Goal: Task Accomplishment & Management: Manage account settings

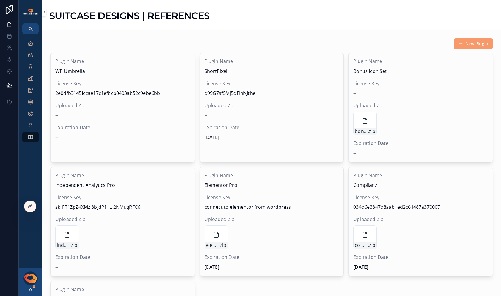
scroll to position [417, 0]
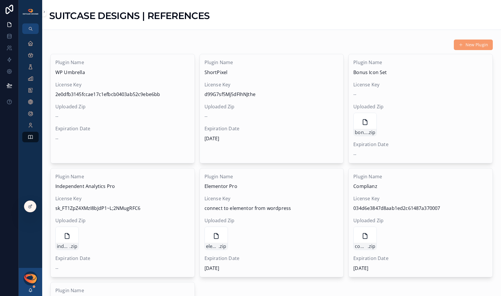
click at [0, 0] on icon at bounding box center [0, 0] width 0 height 0
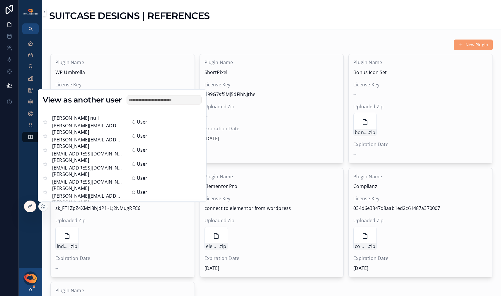
click at [148, 101] on input "text" at bounding box center [163, 99] width 75 height 9
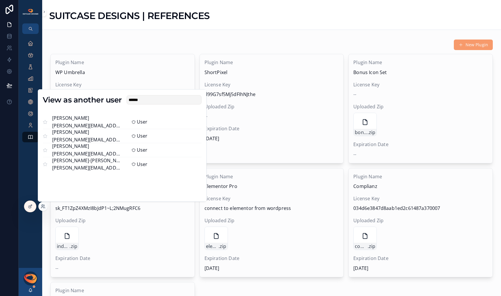
type input "******"
click at [0, 0] on button "Select" at bounding box center [0, 0] width 0 height 0
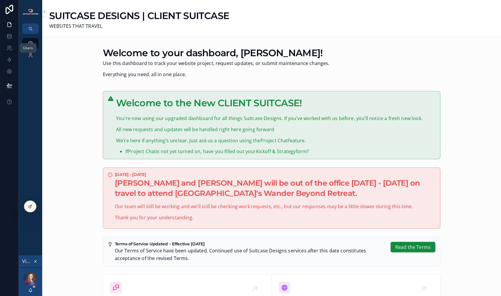
click at [7, 49] on icon at bounding box center [8, 49] width 3 height 1
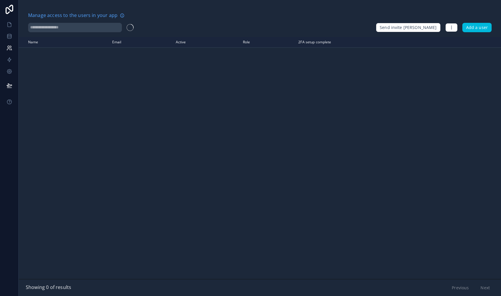
click at [64, 28] on input "text" at bounding box center [75, 27] width 94 height 9
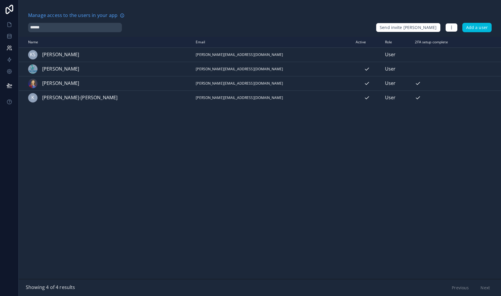
type input "******"
click at [0, 0] on icon "scrollable content" at bounding box center [0, 0] width 0 height 0
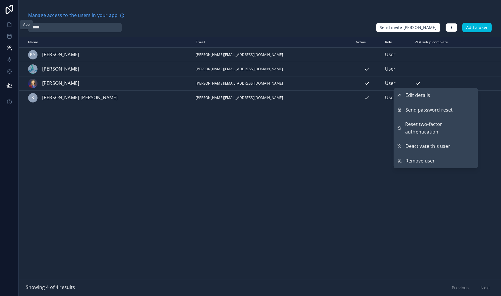
click at [13, 28] on link at bounding box center [9, 25] width 18 height 12
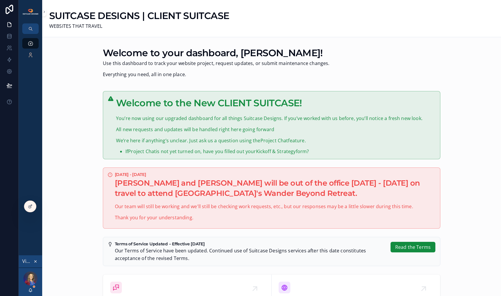
click at [36, 262] on icon "scrollable content" at bounding box center [36, 262] width 2 height 2
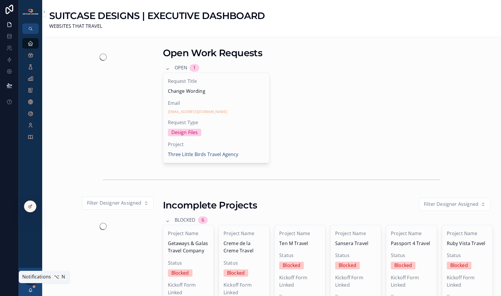
click at [32, 290] on icon "scrollable content" at bounding box center [30, 290] width 5 height 5
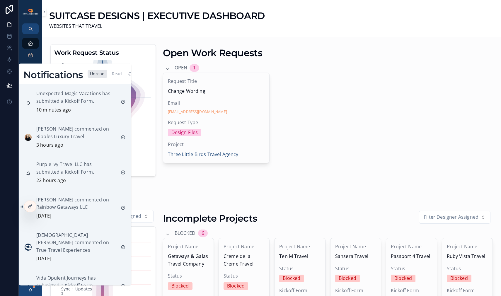
click at [120, 74] on div "Read" at bounding box center [116, 74] width 15 height 8
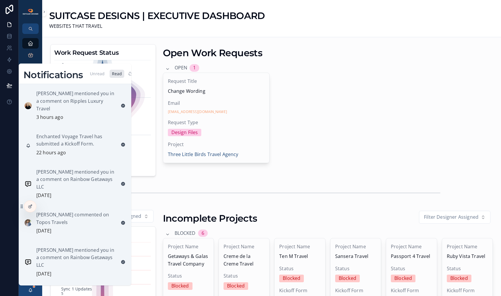
click at [99, 75] on div "Unread" at bounding box center [98, 74] width 20 height 8
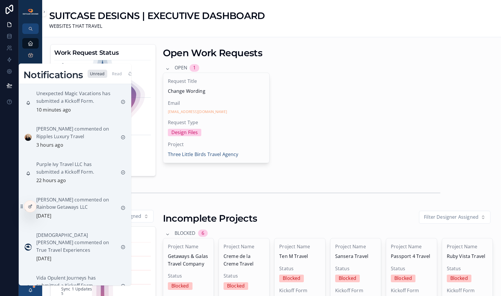
click at [78, 93] on p "Unexpected Magic Vacations has submitted a Kickoff Form." at bounding box center [76, 97] width 80 height 15
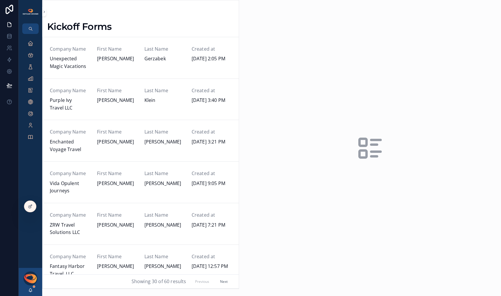
click at [82, 68] on span "Unexpected Magic Vacations" at bounding box center [70, 62] width 40 height 15
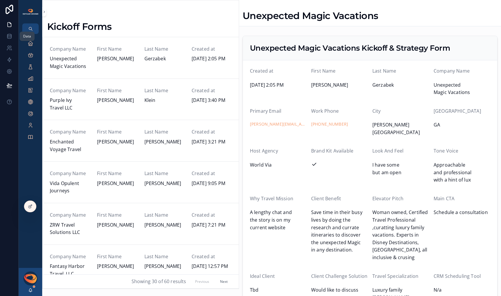
click at [10, 36] on icon at bounding box center [9, 34] width 4 height 1
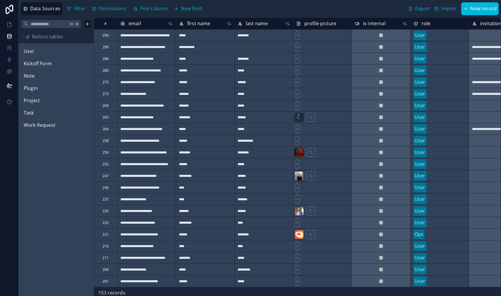
click at [31, 52] on span "User" at bounding box center [29, 52] width 11 height 8
click at [8, 24] on icon at bounding box center [10, 25] width 4 height 4
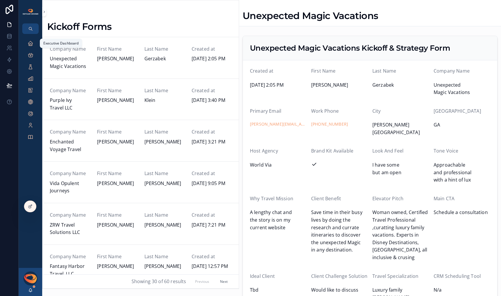
click at [28, 44] on icon "scrollable content" at bounding box center [31, 43] width 6 height 6
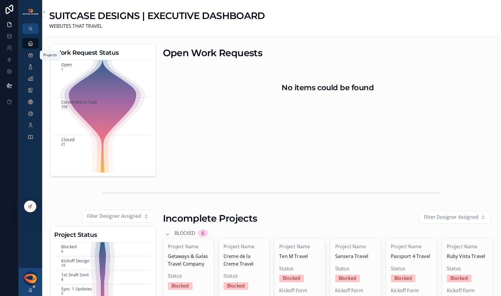
click at [31, 55] on icon "scrollable content" at bounding box center [31, 55] width 6 height 6
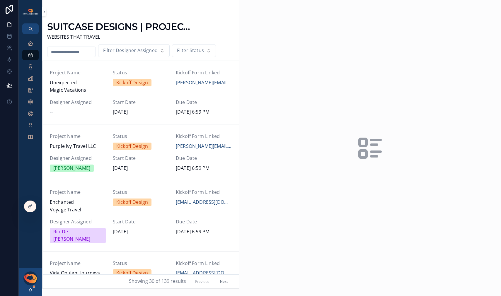
click at [77, 53] on input "scrollable content" at bounding box center [71, 52] width 48 height 8
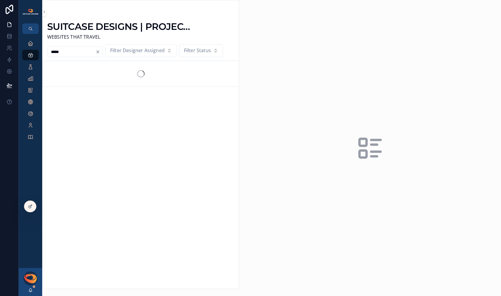
type input "*****"
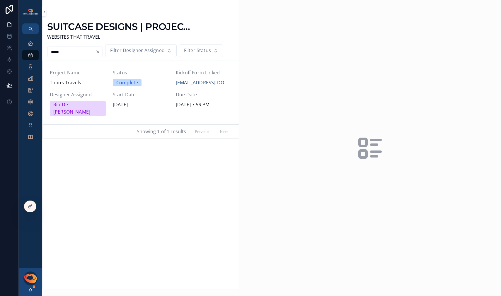
click at [90, 86] on span "Topos Travels" at bounding box center [78, 83] width 56 height 8
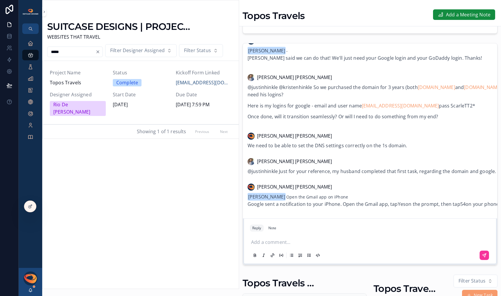
scroll to position [112, 0]
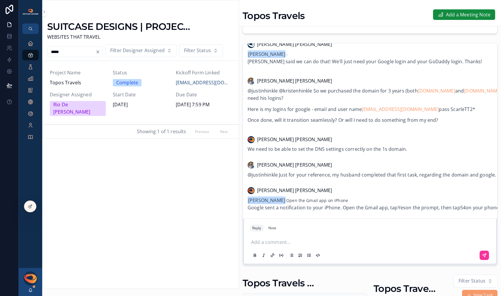
drag, startPoint x: 456, startPoint y: 114, endPoint x: 479, endPoint y: 112, distance: 22.9
copy p "ScarleTT2*"
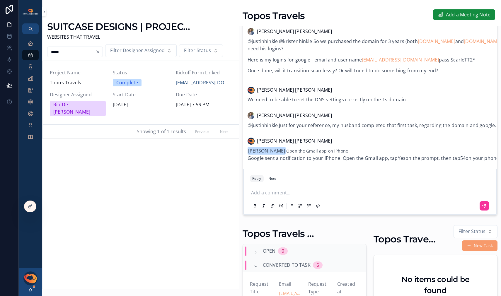
scroll to position [113, 0]
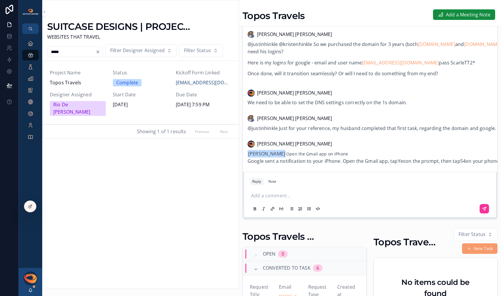
click at [0, 0] on icon at bounding box center [0, 0] width 0 height 0
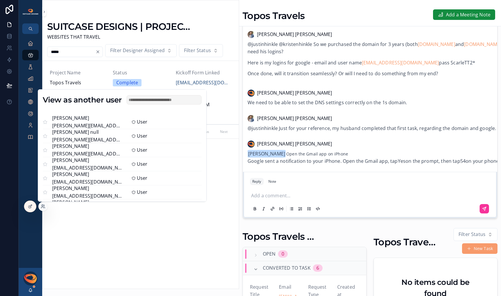
click at [0, 0] on button "Select" at bounding box center [0, 0] width 0 height 0
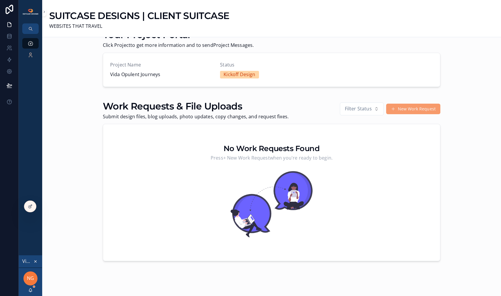
scroll to position [306, 0]
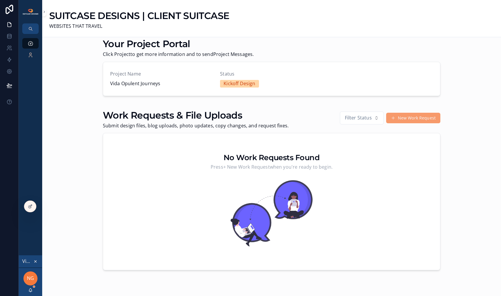
click at [396, 121] on button "New Work Request" at bounding box center [413, 118] width 54 height 11
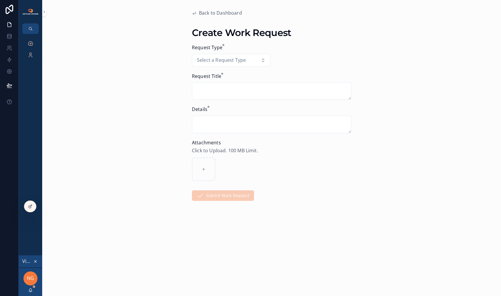
click at [36, 260] on icon "scrollable content" at bounding box center [35, 261] width 4 height 4
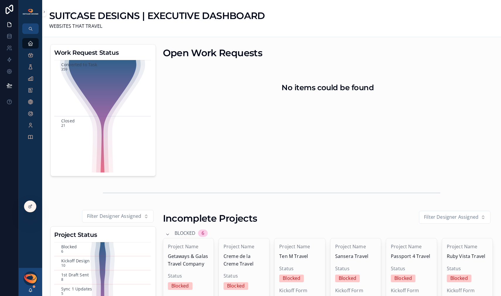
click at [0, 0] on icon at bounding box center [0, 0] width 0 height 0
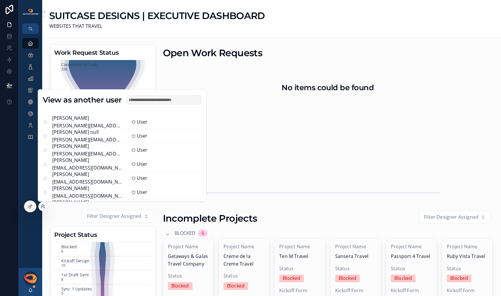
click at [0, 0] on button "Select" at bounding box center [0, 0] width 0 height 0
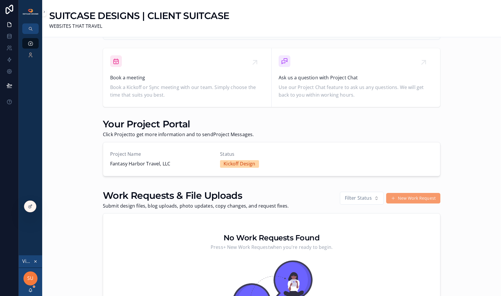
scroll to position [236, 0]
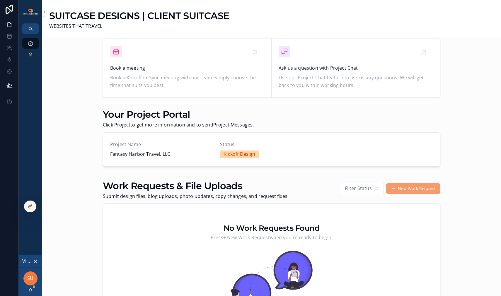
click at [399, 189] on button "New Work Request" at bounding box center [413, 188] width 54 height 11
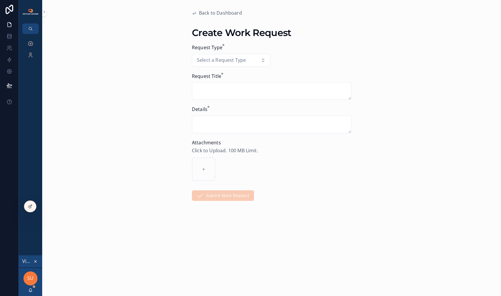
click at [263, 59] on button "Select a Request Type" at bounding box center [231, 60] width 78 height 13
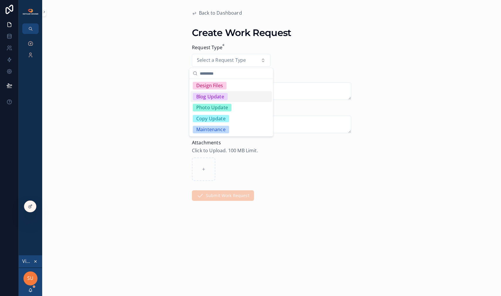
click at [232, 100] on div "Blog Update" at bounding box center [230, 96] width 81 height 11
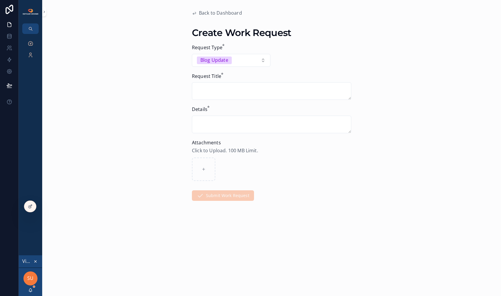
click at [224, 122] on textarea "scrollable content" at bounding box center [271, 125] width 159 height 18
click at [36, 261] on icon "scrollable content" at bounding box center [35, 261] width 4 height 4
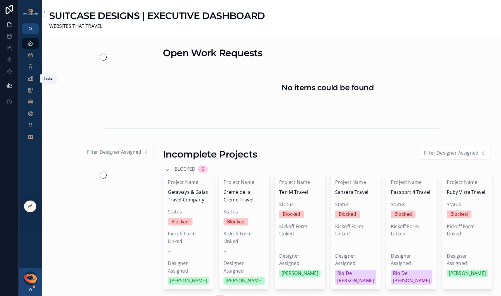
click at [32, 81] on icon "scrollable content" at bounding box center [31, 79] width 6 height 6
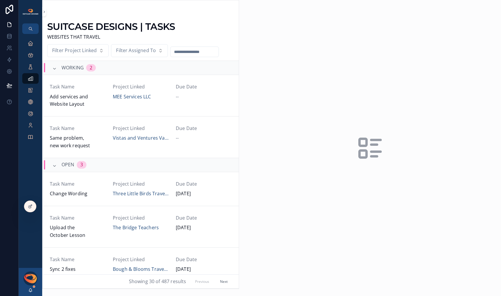
click at [138, 53] on span "Filter Assigned To" at bounding box center [136, 51] width 40 height 8
click at [127, 75] on div "[PERSON_NAME]" at bounding box center [138, 75] width 81 height 9
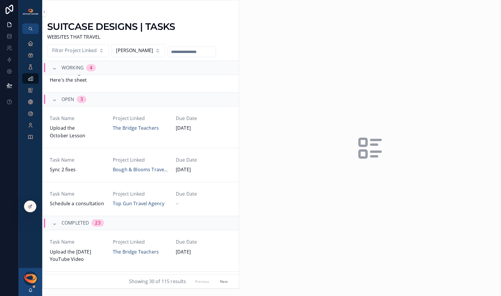
scroll to position [158, 0]
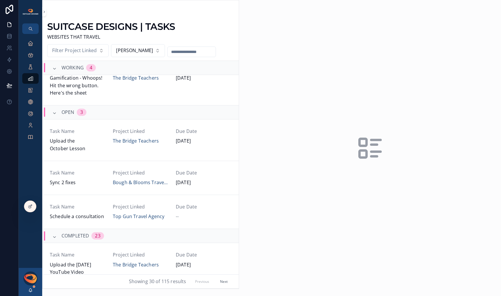
click at [222, 280] on button "Next" at bounding box center [224, 281] width 16 height 9
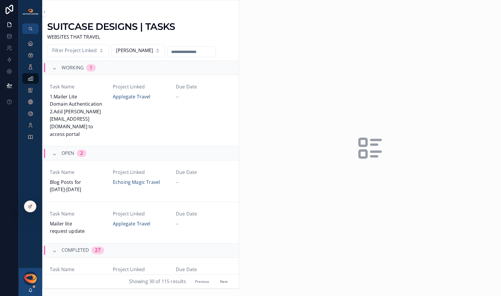
scroll to position [1, 0]
click at [102, 177] on span "Blog Posts for [DATE]-[DATE]" at bounding box center [78, 184] width 56 height 15
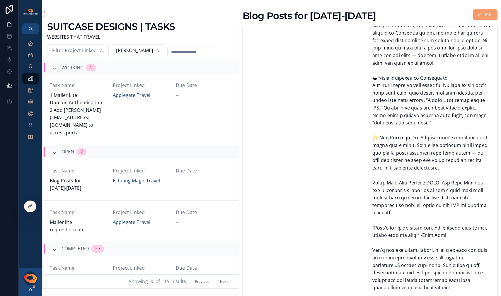
scroll to position [1117, 0]
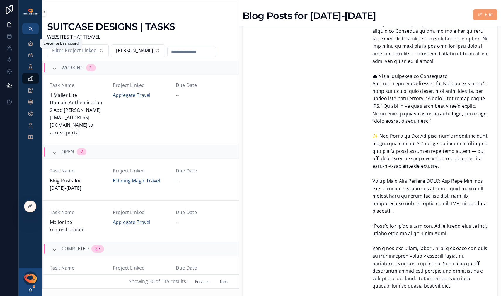
click at [29, 42] on icon "scrollable content" at bounding box center [31, 43] width 6 height 6
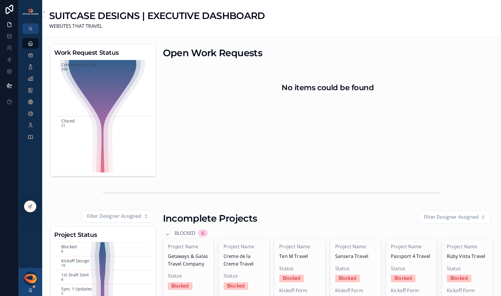
click at [25, 208] on div at bounding box center [30, 206] width 12 height 11
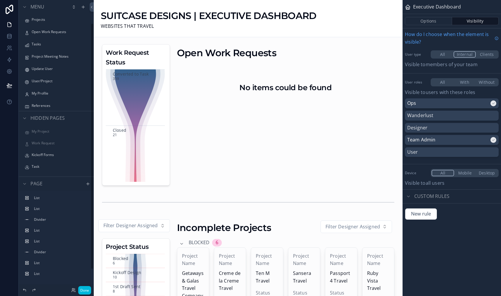
scroll to position [50, 0]
click at [50, 145] on label "Kickoff Forms" at bounding box center [59, 143] width 55 height 5
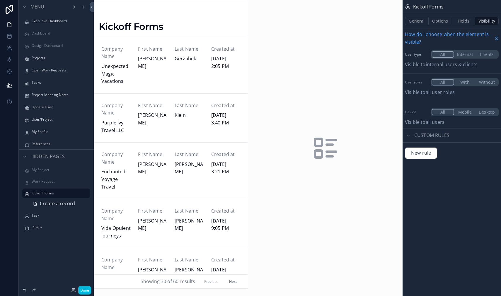
click at [43, 202] on span "Create a record" at bounding box center [57, 204] width 35 height 8
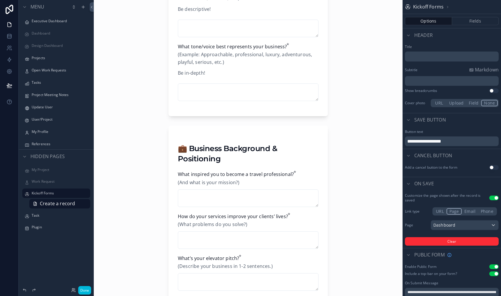
scroll to position [494, 0]
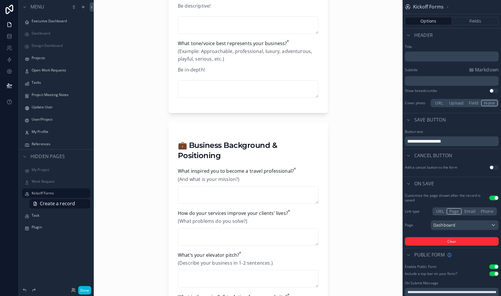
click at [83, 294] on button "Done" at bounding box center [84, 290] width 13 height 8
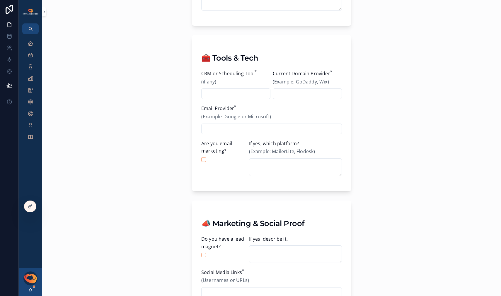
scroll to position [959, 0]
click at [8, 49] on icon at bounding box center [9, 48] width 6 height 6
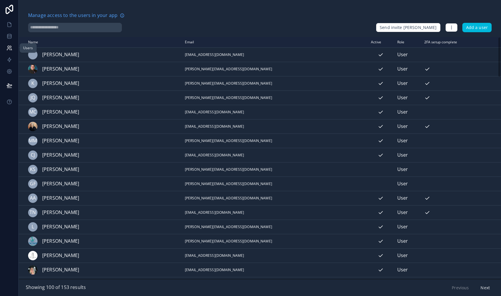
click at [8, 47] on icon at bounding box center [9, 47] width 2 height 2
click at [10, 36] on icon at bounding box center [9, 36] width 6 height 6
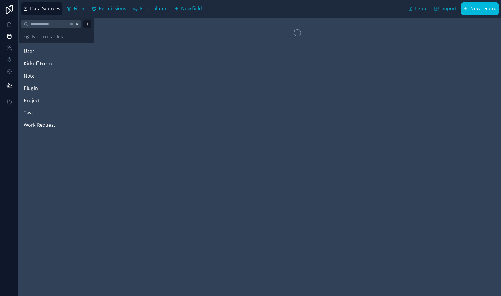
click at [29, 51] on span "User" at bounding box center [29, 52] width 11 height 8
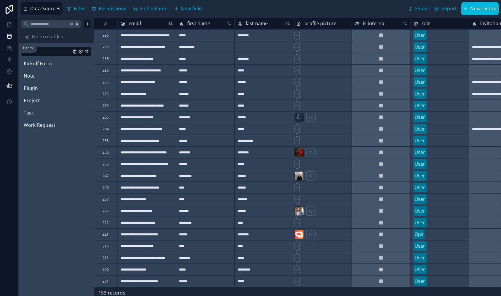
click at [7, 51] on icon at bounding box center [9, 48] width 6 height 6
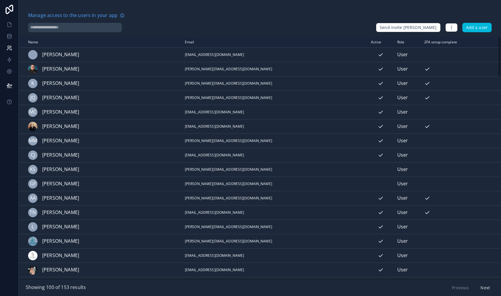
click at [73, 29] on input "text" at bounding box center [75, 27] width 94 height 9
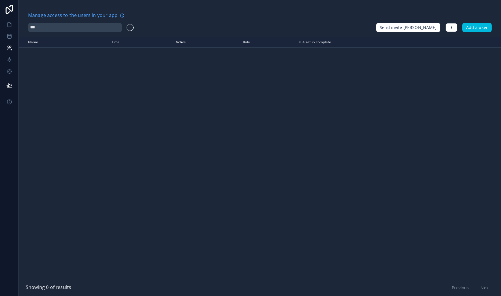
type input "*****"
click at [0, 0] on icon "scrollable content" at bounding box center [0, 0] width 0 height 0
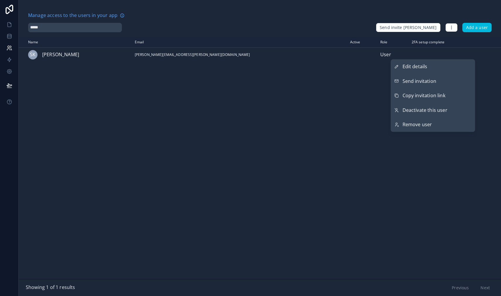
click at [448, 83] on button "Send invitation" at bounding box center [432, 81] width 84 height 15
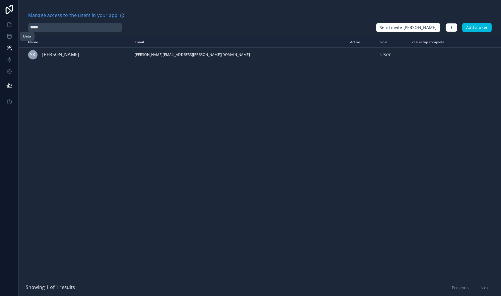
click at [8, 38] on icon at bounding box center [9, 37] width 4 height 2
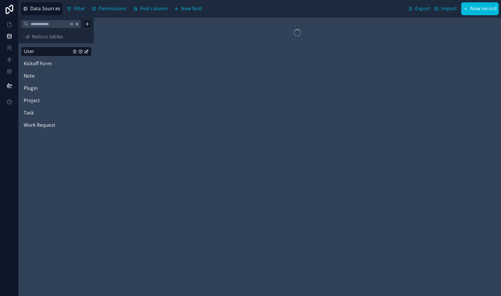
click at [32, 51] on span "User" at bounding box center [29, 52] width 11 height 8
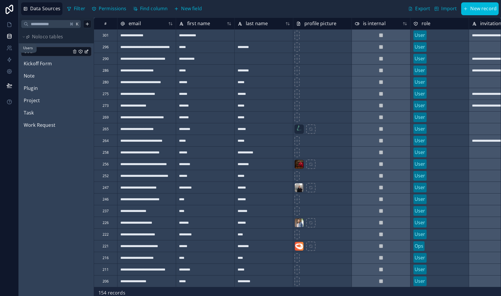
click at [12, 48] on icon at bounding box center [9, 48] width 6 height 6
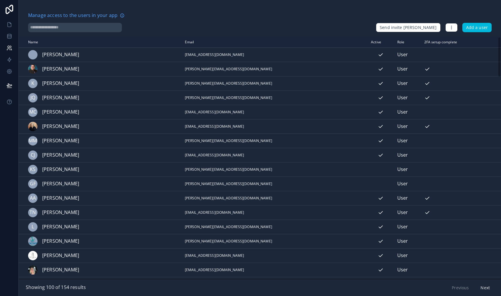
click at [54, 29] on input "text" at bounding box center [75, 27] width 94 height 9
type input "******"
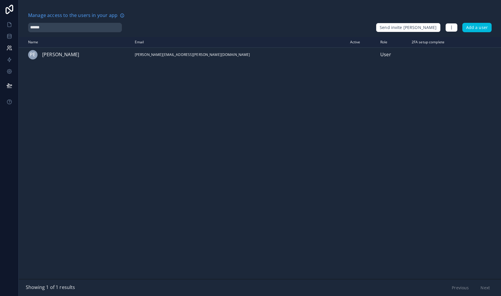
click at [0, 0] on icon "scrollable content" at bounding box center [0, 0] width 0 height 0
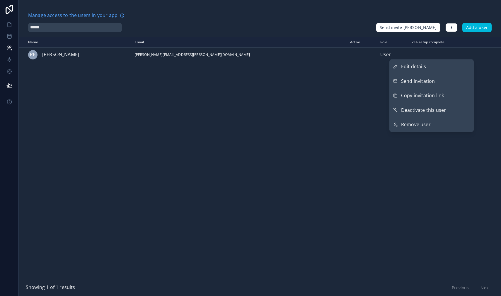
click at [437, 76] on button "Send invitation" at bounding box center [431, 81] width 84 height 15
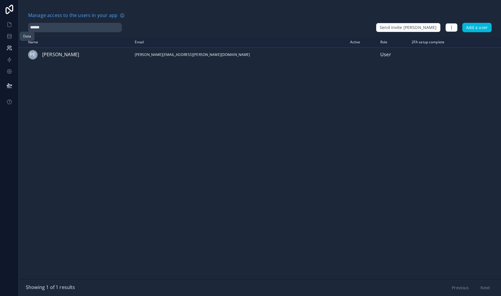
click at [13, 37] on link at bounding box center [9, 36] width 18 height 12
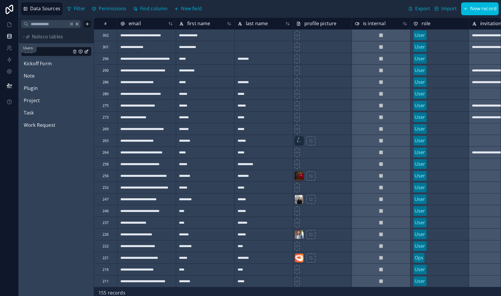
click at [13, 47] on link at bounding box center [9, 48] width 18 height 12
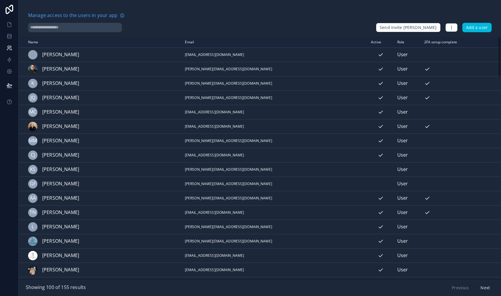
click at [45, 25] on input "text" at bounding box center [75, 27] width 94 height 9
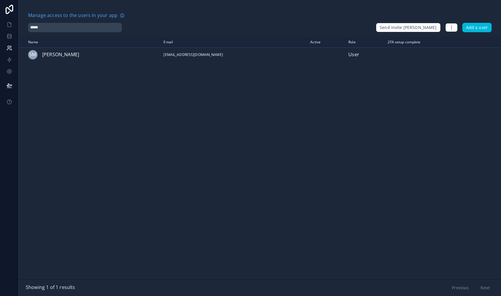
type input "*****"
click at [0, 0] on icon "scrollable content" at bounding box center [0, 0] width 0 height 0
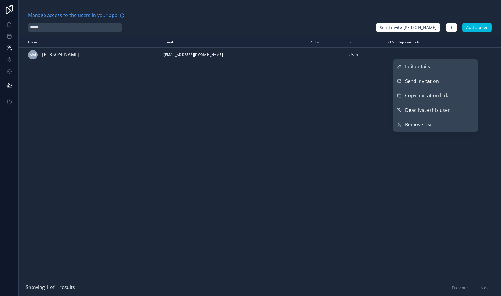
click at [436, 81] on span "Send invitation" at bounding box center [422, 81] width 34 height 8
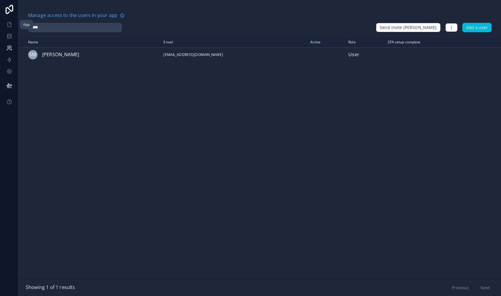
click at [9, 25] on icon at bounding box center [9, 25] width 6 height 6
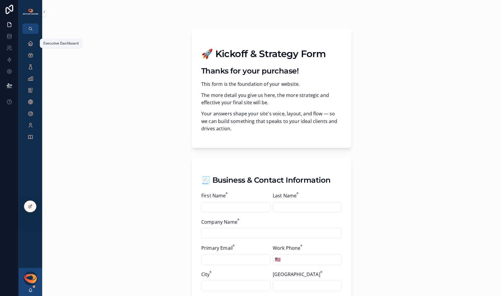
click at [31, 44] on icon "scrollable content" at bounding box center [31, 43] width 6 height 6
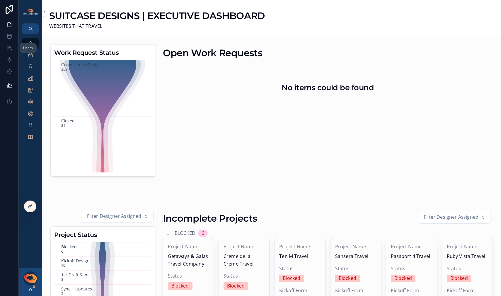
click at [9, 52] on link at bounding box center [9, 48] width 18 height 12
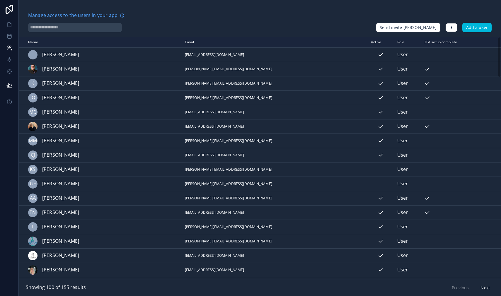
click at [83, 30] on input "text" at bounding box center [75, 27] width 94 height 9
type input "*****"
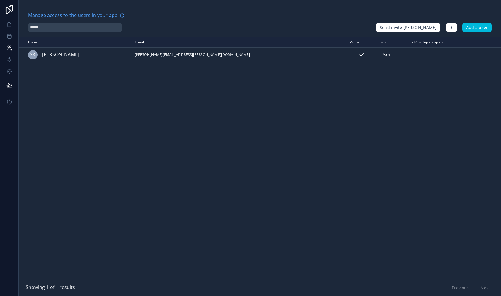
click at [0, 0] on icon "scrollable content" at bounding box center [0, 0] width 0 height 0
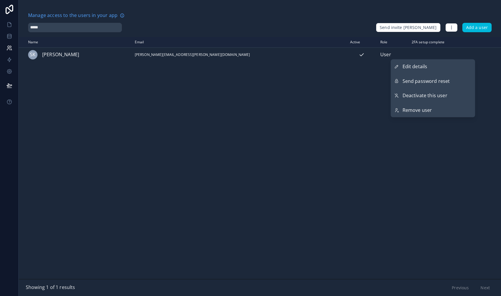
click at [349, 109] on div "Name Email Active Role 2FA setup complete userTable.email SK Stacy Klein stacy.…" at bounding box center [260, 158] width 482 height 242
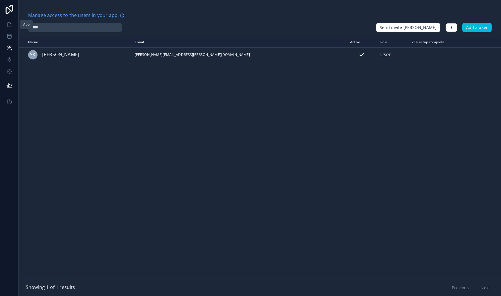
click at [11, 25] on icon at bounding box center [9, 25] width 6 height 6
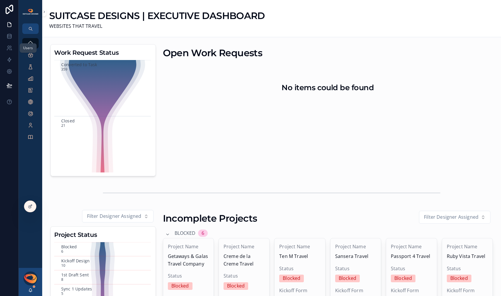
click at [11, 49] on icon at bounding box center [9, 48] width 6 height 6
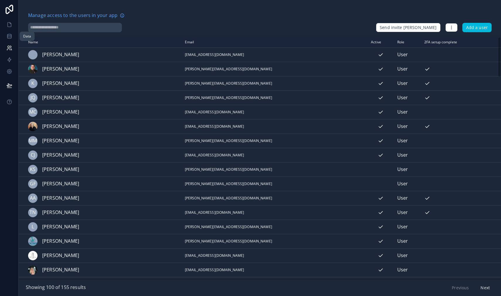
click at [9, 38] on icon at bounding box center [9, 36] width 6 height 6
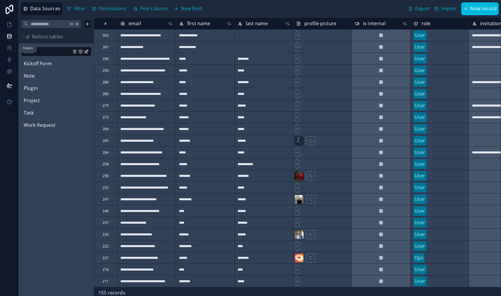
click at [7, 47] on icon at bounding box center [9, 48] width 6 height 6
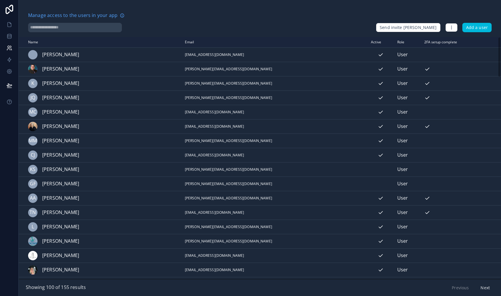
click at [83, 27] on input "text" at bounding box center [75, 27] width 94 height 9
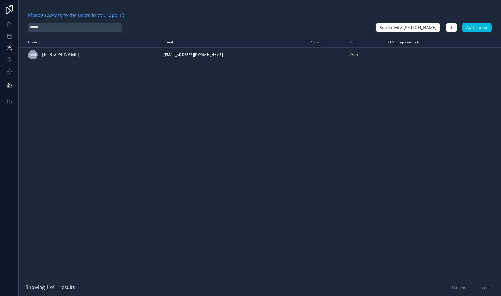
type input "*****"
click at [0, 0] on icon "scrollable content" at bounding box center [0, 0] width 0 height 0
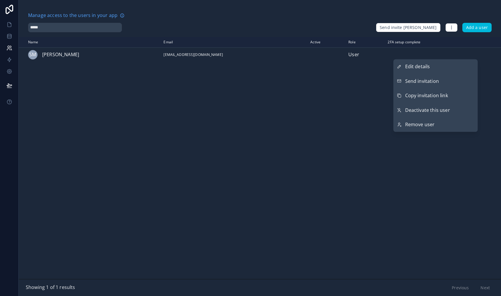
click at [437, 78] on span "Send invitation" at bounding box center [422, 81] width 34 height 8
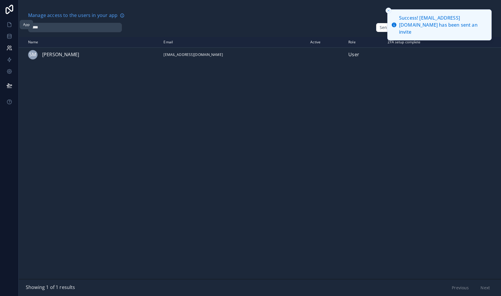
click at [10, 25] on icon at bounding box center [9, 25] width 6 height 6
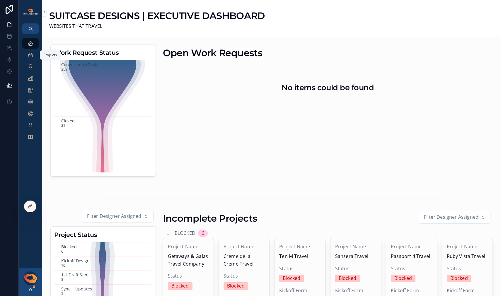
click at [30, 56] on icon "scrollable content" at bounding box center [31, 55] width 6 height 6
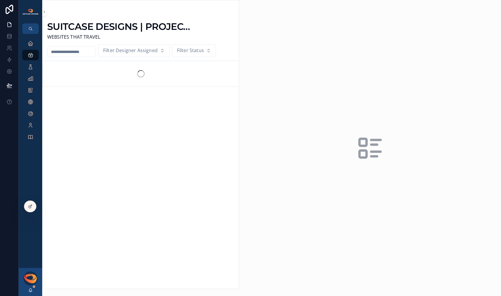
click at [73, 52] on input "scrollable content" at bounding box center [71, 52] width 48 height 8
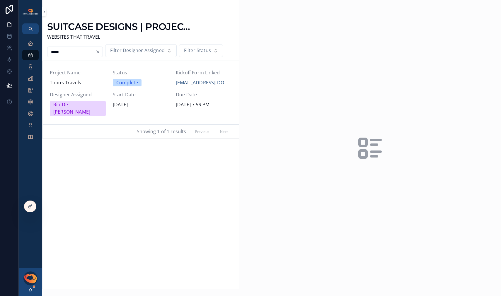
type input "*****"
click at [80, 88] on div "Project Name Topos Travels Status Complete Kickoff Form Linked shannon_sharon@m…" at bounding box center [141, 92] width 182 height 47
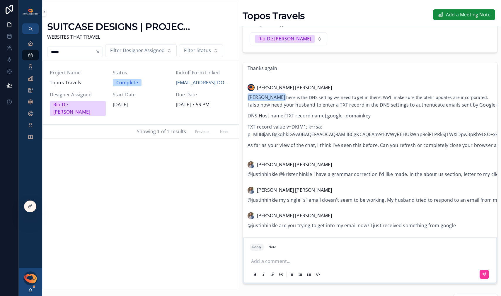
scroll to position [136, 0]
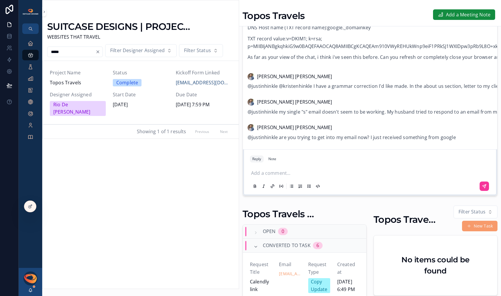
click at [291, 177] on p "scrollable content" at bounding box center [371, 173] width 240 height 8
click at [291, 162] on span "Shannon Sharon" at bounding box center [299, 159] width 77 height 8
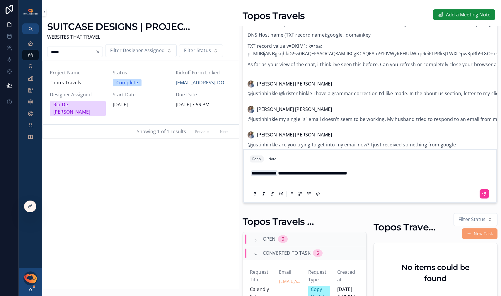
click at [482, 196] on icon "scrollable content" at bounding box center [484, 193] width 5 height 5
click at [0, 0] on icon at bounding box center [0, 0] width 0 height 0
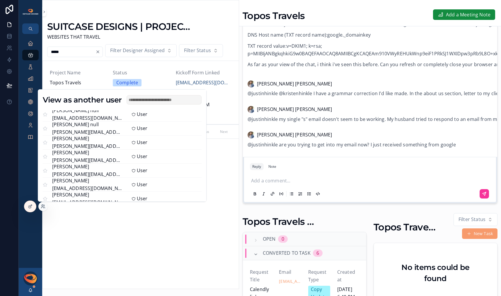
scroll to position [11, 0]
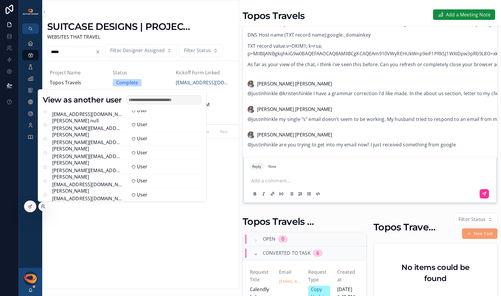
click at [0, 0] on button "Select" at bounding box center [0, 0] width 0 height 0
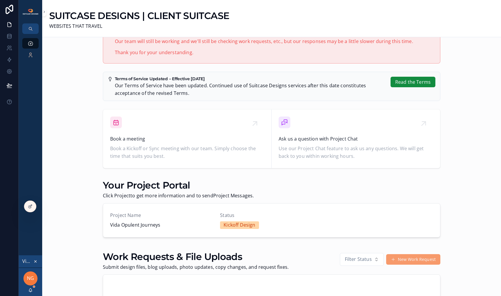
scroll to position [228, 0]
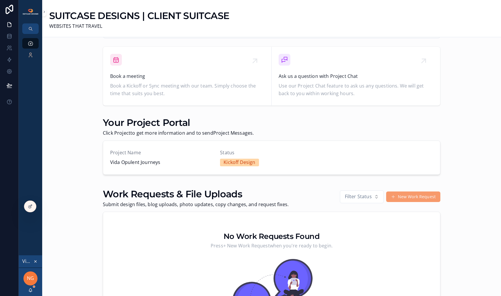
click at [394, 200] on button "New Work Request" at bounding box center [413, 196] width 54 height 11
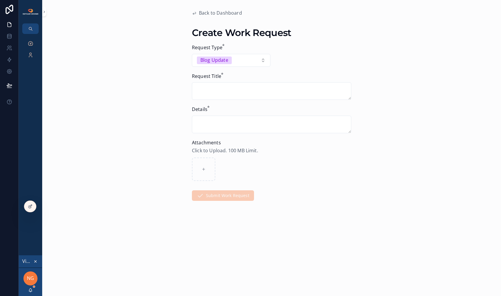
click at [230, 64] on button "Blog Update" at bounding box center [231, 60] width 78 height 13
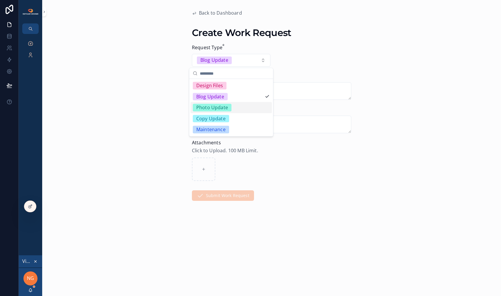
click at [220, 104] on div "Photo Update" at bounding box center [212, 108] width 32 height 8
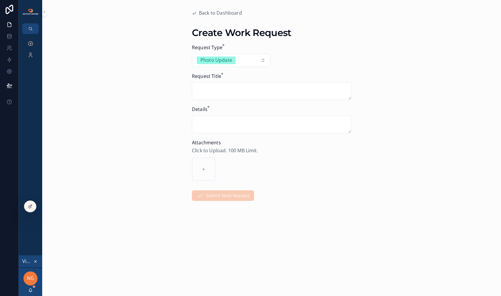
drag, startPoint x: 201, startPoint y: 126, endPoint x: 311, endPoint y: 122, distance: 109.5
click at [311, 122] on textarea "scrollable content" at bounding box center [271, 125] width 159 height 18
click at [32, 290] on icon "scrollable content" at bounding box center [30, 290] width 5 height 5
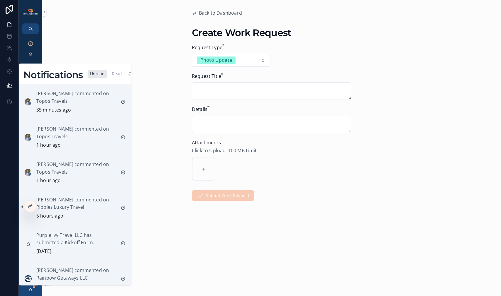
click at [141, 88] on div "Back to Dashboard Create Work Request Request Type * Photo Update Request Title…" at bounding box center [271, 148] width 458 height 296
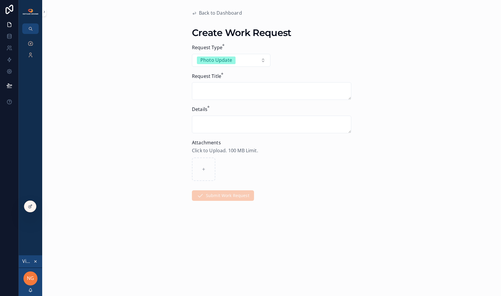
click at [36, 263] on button "scrollable content" at bounding box center [35, 261] width 6 height 6
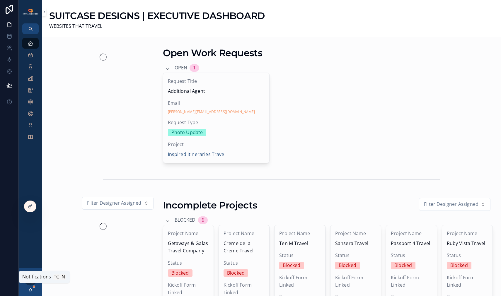
click at [33, 290] on div "[PERSON_NAME]" at bounding box center [30, 282] width 23 height 28
click at [32, 290] on icon "scrollable content" at bounding box center [30, 290] width 5 height 5
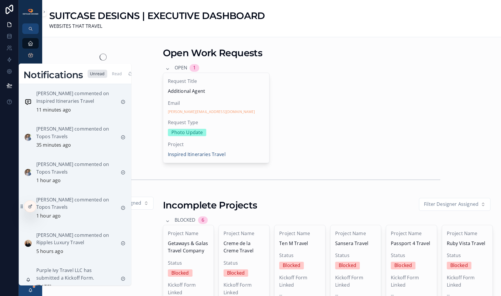
click at [31, 291] on icon "scrollable content" at bounding box center [30, 290] width 5 height 5
click at [113, 76] on div "Read" at bounding box center [116, 74] width 15 height 8
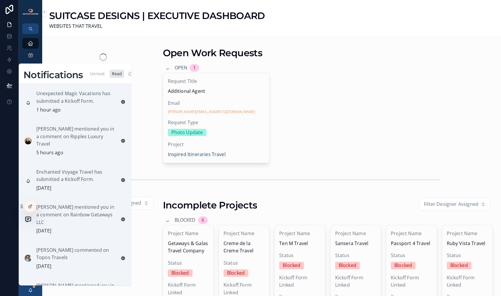
click at [98, 76] on div "Unread" at bounding box center [98, 74] width 20 height 8
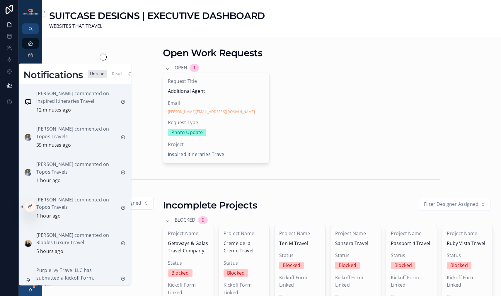
click at [67, 134] on p "Shannon Sharon commented on Topos Travels" at bounding box center [76, 132] width 80 height 15
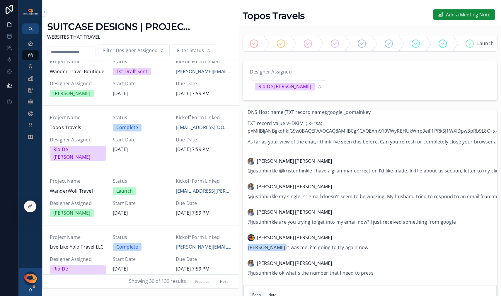
scroll to position [37, 0]
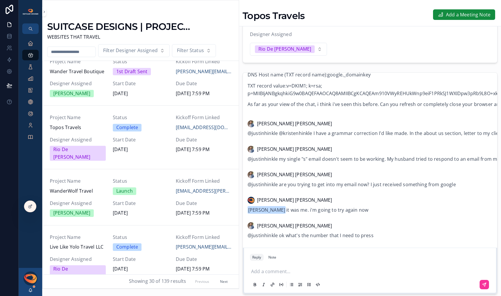
click at [286, 274] on p "scrollable content" at bounding box center [371, 272] width 240 height 8
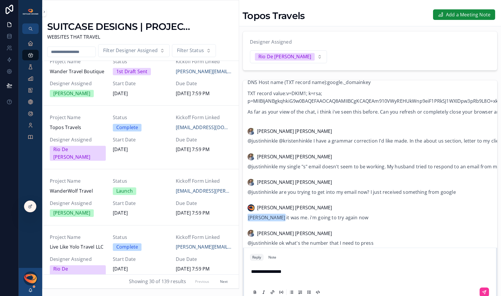
scroll to position [128, 0]
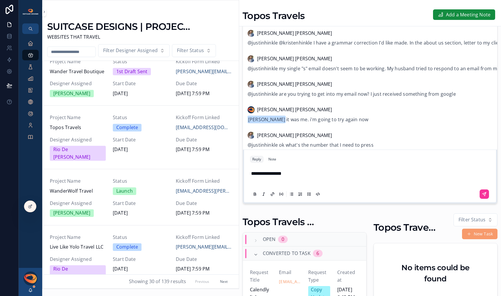
click at [481, 199] on button "scrollable content" at bounding box center [483, 193] width 9 height 9
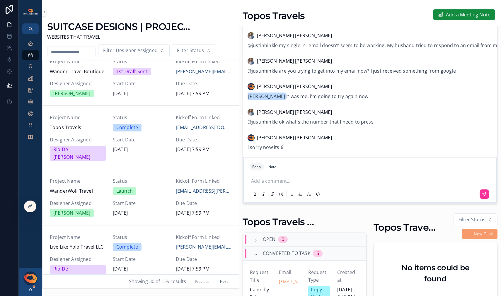
scroll to position [706, 0]
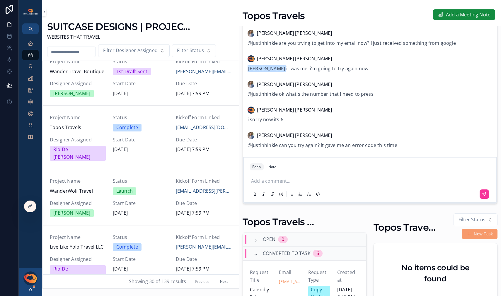
click at [294, 185] on p "scrollable content" at bounding box center [371, 181] width 240 height 8
click at [482, 196] on icon "scrollable content" at bounding box center [484, 194] width 5 height 5
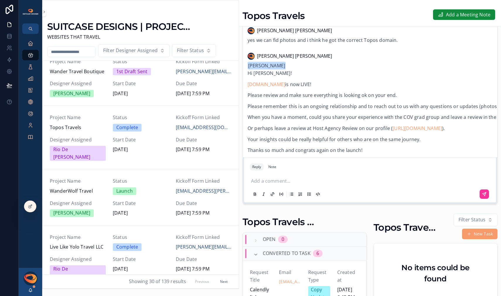
scroll to position [430, 0]
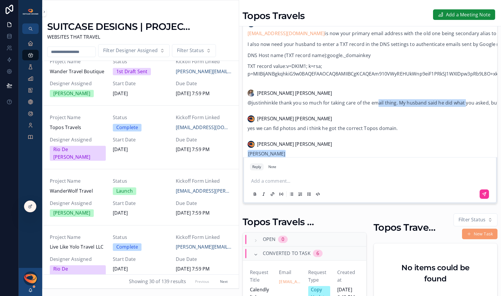
drag, startPoint x: 378, startPoint y: 108, endPoint x: 464, endPoint y: 109, distance: 86.4
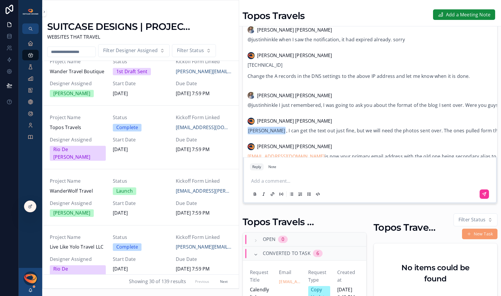
scroll to position [289, 0]
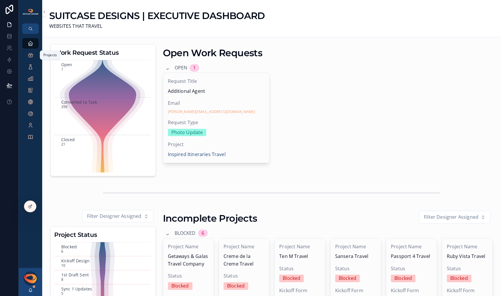
click at [29, 58] on icon "scrollable content" at bounding box center [31, 55] width 6 height 6
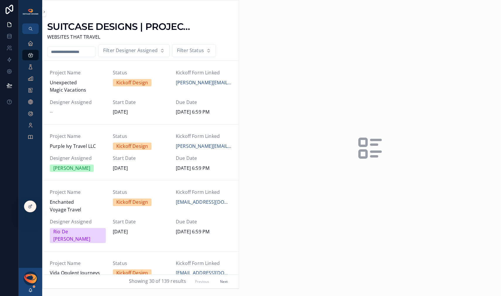
click at [77, 52] on input "scrollable content" at bounding box center [71, 52] width 48 height 8
type input "*****"
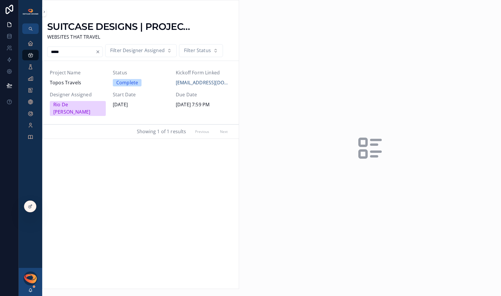
click at [94, 77] on div "Project Name Topos Travels" at bounding box center [78, 77] width 56 height 17
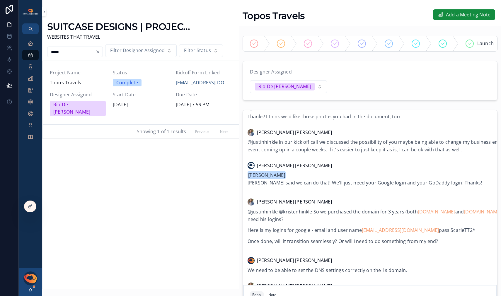
scroll to position [245, 0]
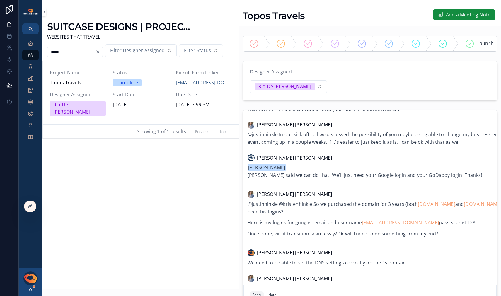
drag, startPoint x: 455, startPoint y: 228, endPoint x: 479, endPoint y: 227, distance: 24.0
copy p "ScarleTT2*"
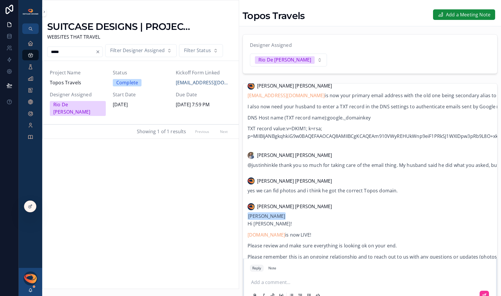
scroll to position [594, 0]
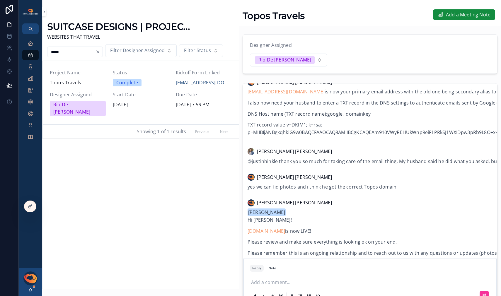
click at [302, 285] on p "scrollable content" at bounding box center [371, 283] width 240 height 8
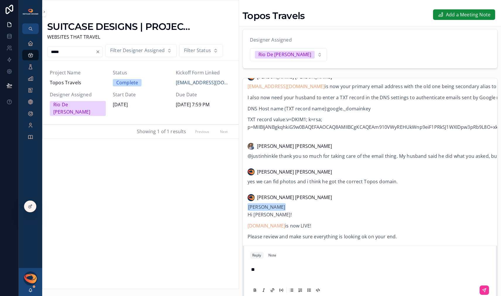
scroll to position [80, 0]
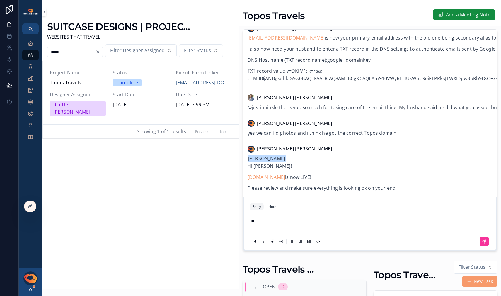
click at [482, 244] on icon "scrollable content" at bounding box center [484, 241] width 5 height 5
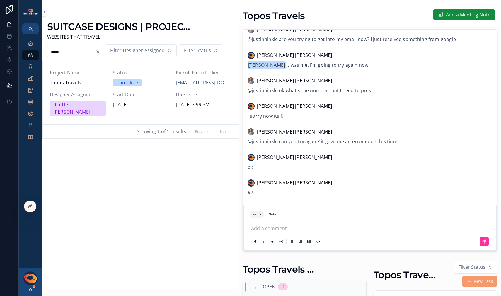
scroll to position [1072, 0]
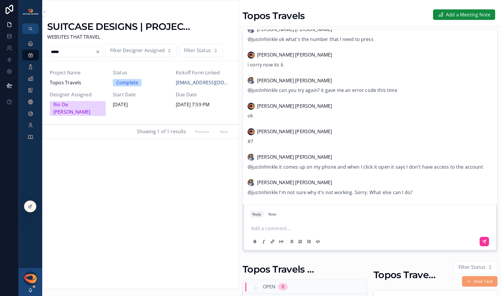
click at [285, 232] on p "scrollable content" at bounding box center [371, 229] width 240 height 8
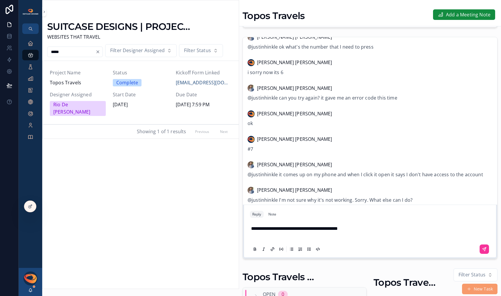
click at [482, 251] on icon "scrollable content" at bounding box center [484, 249] width 5 height 5
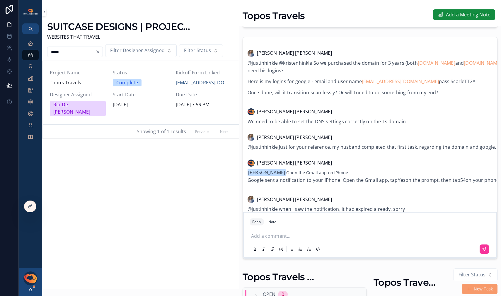
scroll to position [310, 0]
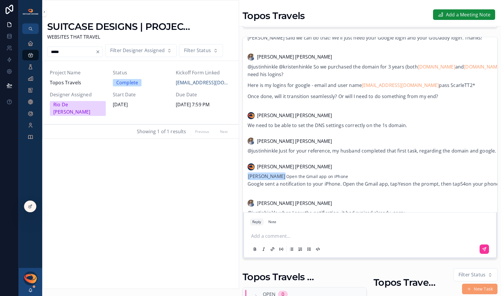
copy p "ScarleTT2*"
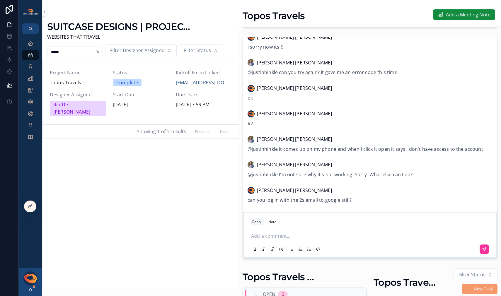
scroll to position [203, 0]
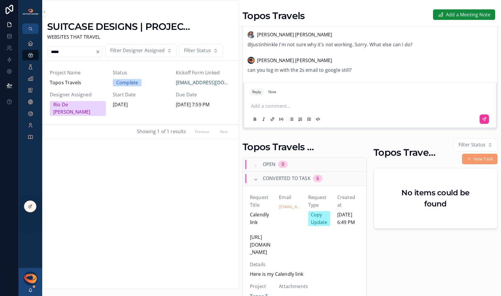
click at [291, 110] on p "scrollable content" at bounding box center [371, 106] width 240 height 8
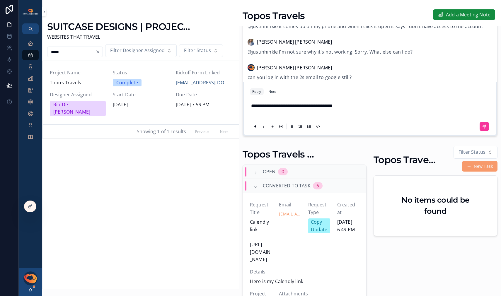
click at [282, 108] on span "**********" at bounding box center [291, 106] width 81 height 4
click at [479, 128] on button "scrollable content" at bounding box center [483, 126] width 9 height 9
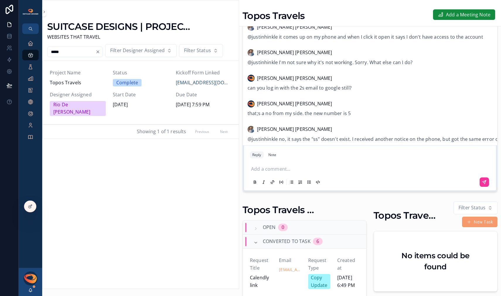
scroll to position [1148, 0]
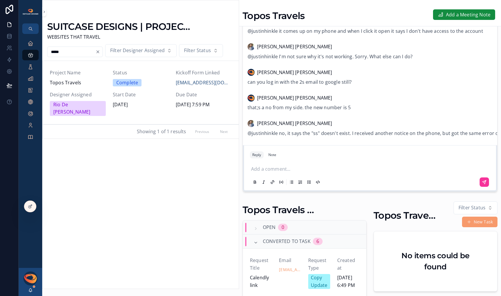
click at [302, 170] on p "scrollable content" at bounding box center [371, 169] width 240 height 8
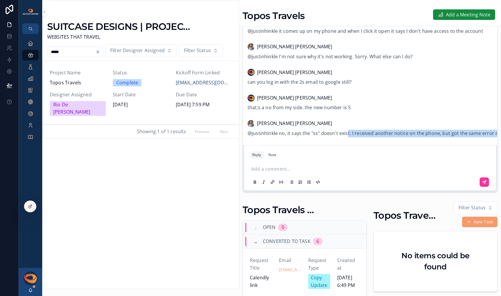
drag, startPoint x: 358, startPoint y: 137, endPoint x: 499, endPoint y: 138, distance: 141.1
click at [499, 138] on div "Back to Projects Projects Topos Travels Add a Meeting Note Launch 10 Complete D…" at bounding box center [370, 148] width 262 height 296
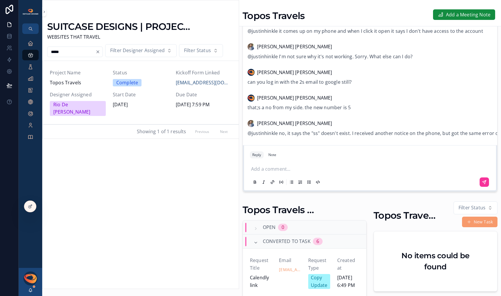
click at [296, 170] on p "scrollable content" at bounding box center [371, 169] width 240 height 8
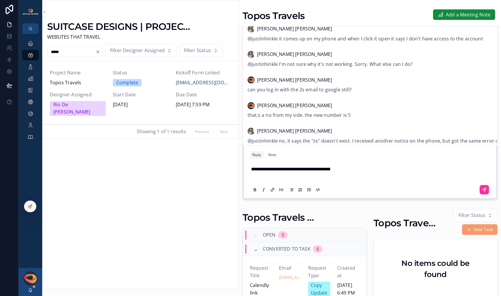
click at [482, 192] on icon "scrollable content" at bounding box center [484, 189] width 5 height 5
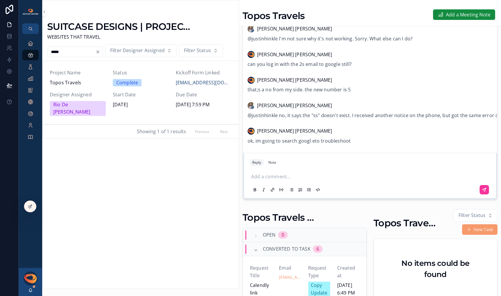
scroll to position [246, 0]
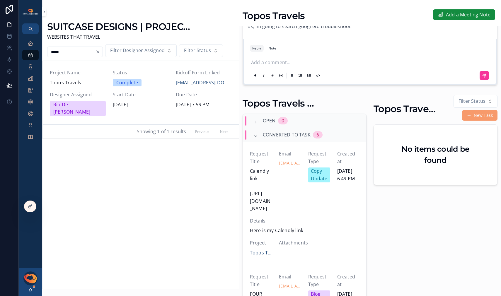
click at [61, 54] on input "*****" at bounding box center [71, 52] width 48 height 8
click at [58, 52] on input "*****" at bounding box center [71, 52] width 48 height 8
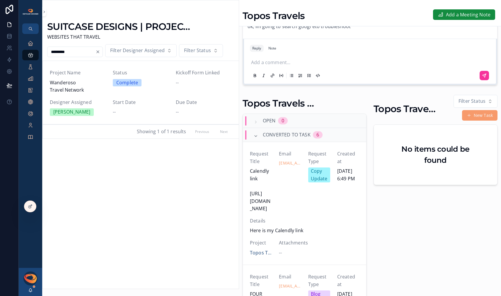
click at [147, 87] on div "Status Complete" at bounding box center [141, 81] width 56 height 25
type input "*****"
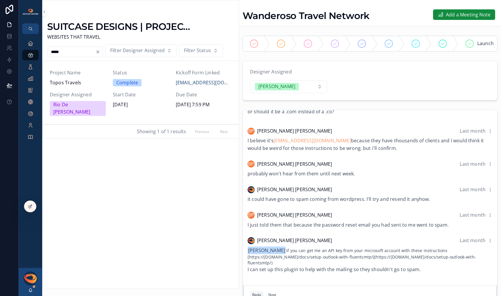
click at [393, 132] on div "BP Brad Powell Last month" at bounding box center [369, 131] width 245 height 8
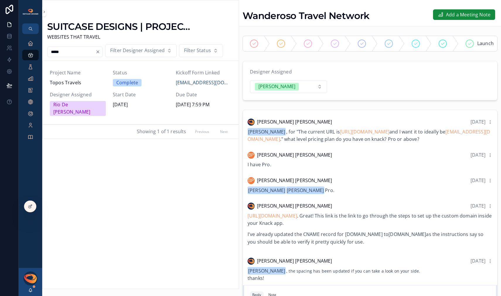
click at [297, 219] on link "https://learn.knack.com/article/ulsqdgll6m-custom-domains" at bounding box center [271, 216] width 49 height 6
click at [26, 44] on div "Executive Dashboard" at bounding box center [30, 43] width 9 height 9
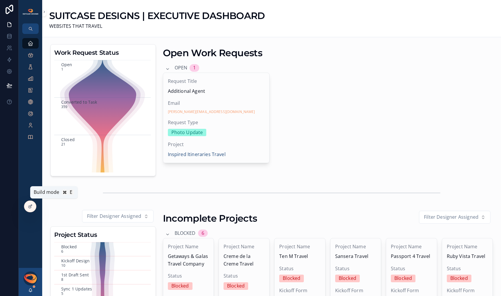
click at [29, 206] on icon at bounding box center [30, 206] width 5 height 5
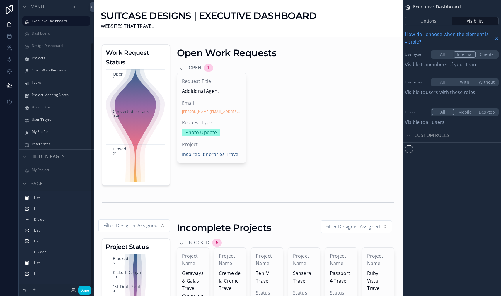
scroll to position [50, 0]
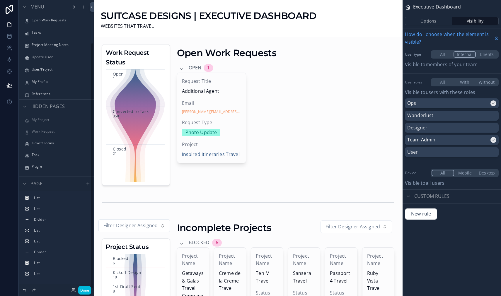
click at [45, 145] on div "Kickoff Forms" at bounding box center [60, 143] width 57 height 5
click at [42, 141] on label "Kickoff Forms" at bounding box center [59, 143] width 55 height 5
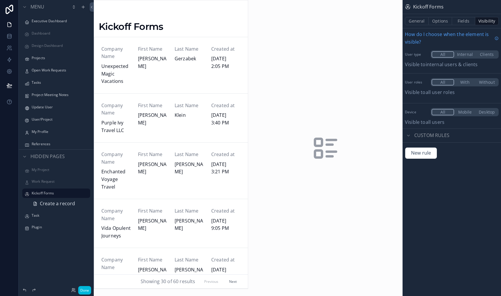
click at [51, 207] on span "Create a record" at bounding box center [57, 204] width 35 height 8
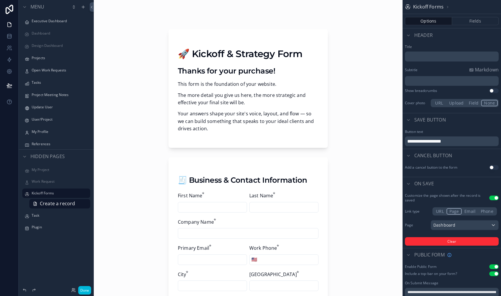
click at [83, 289] on button "Done" at bounding box center [84, 290] width 13 height 8
